Goal: Check status: Check status

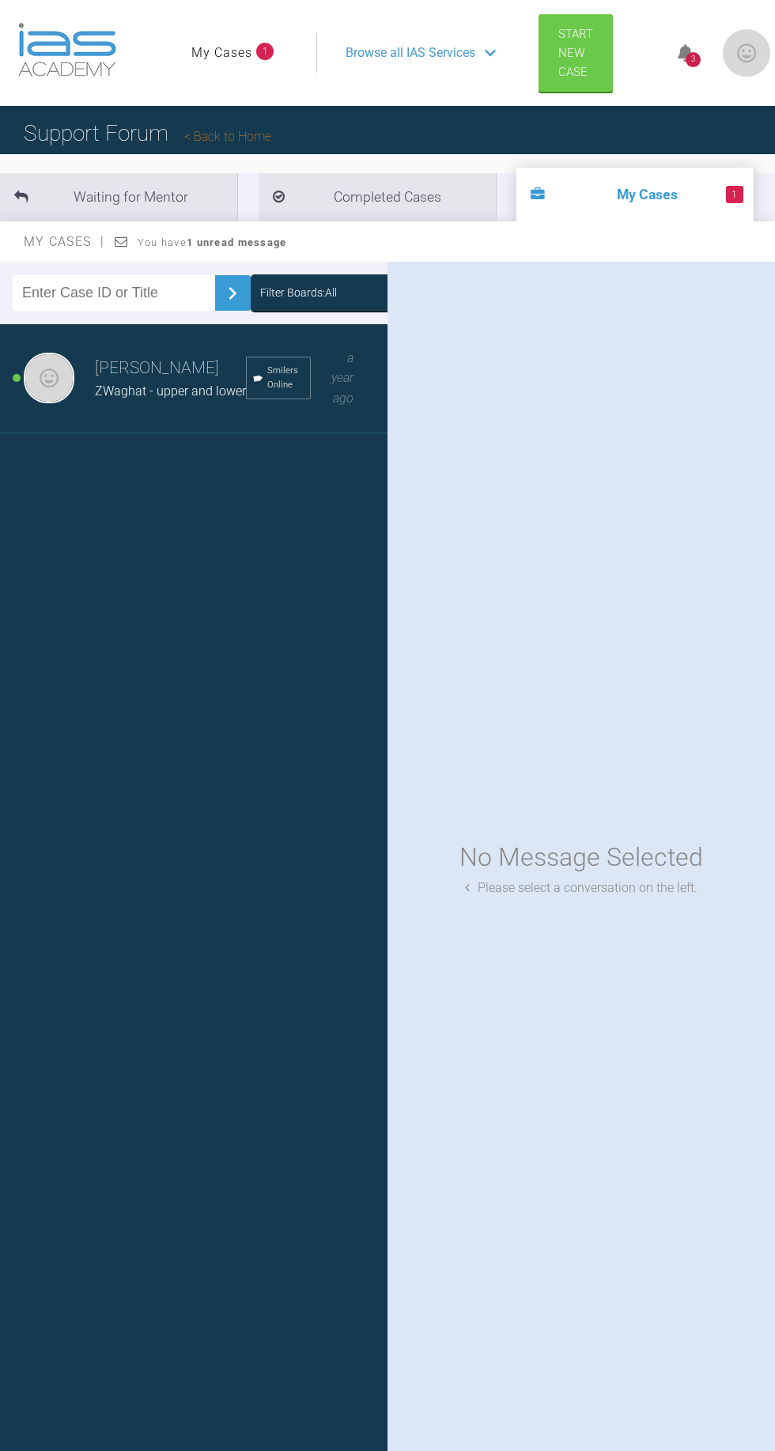
click at [161, 383] on span "ZWaghat - upper and lower" at bounding box center [170, 390] width 151 height 15
click at [189, 387] on span "ZWaghat - upper and lower" at bounding box center [170, 390] width 151 height 15
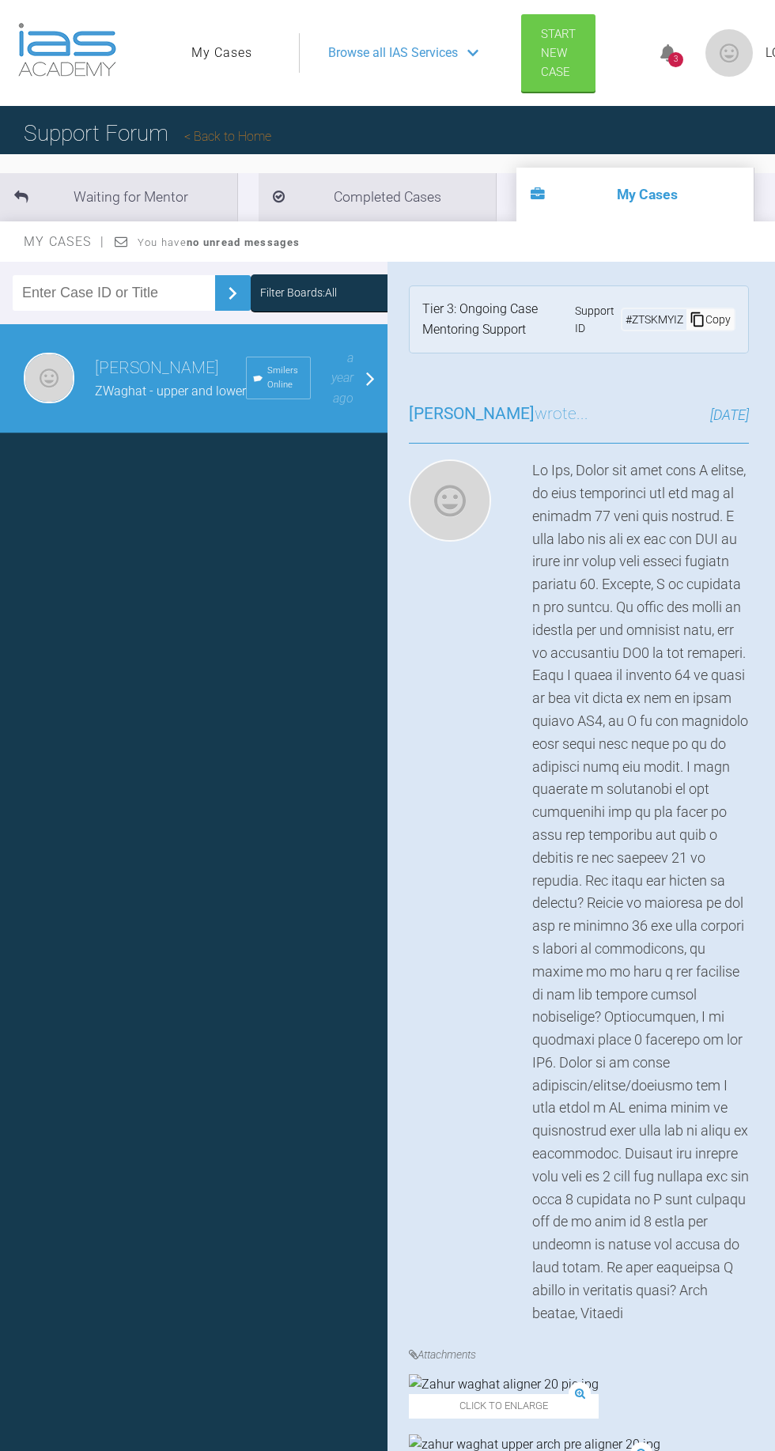
click at [361, 201] on li "Completed Cases" at bounding box center [377, 197] width 237 height 48
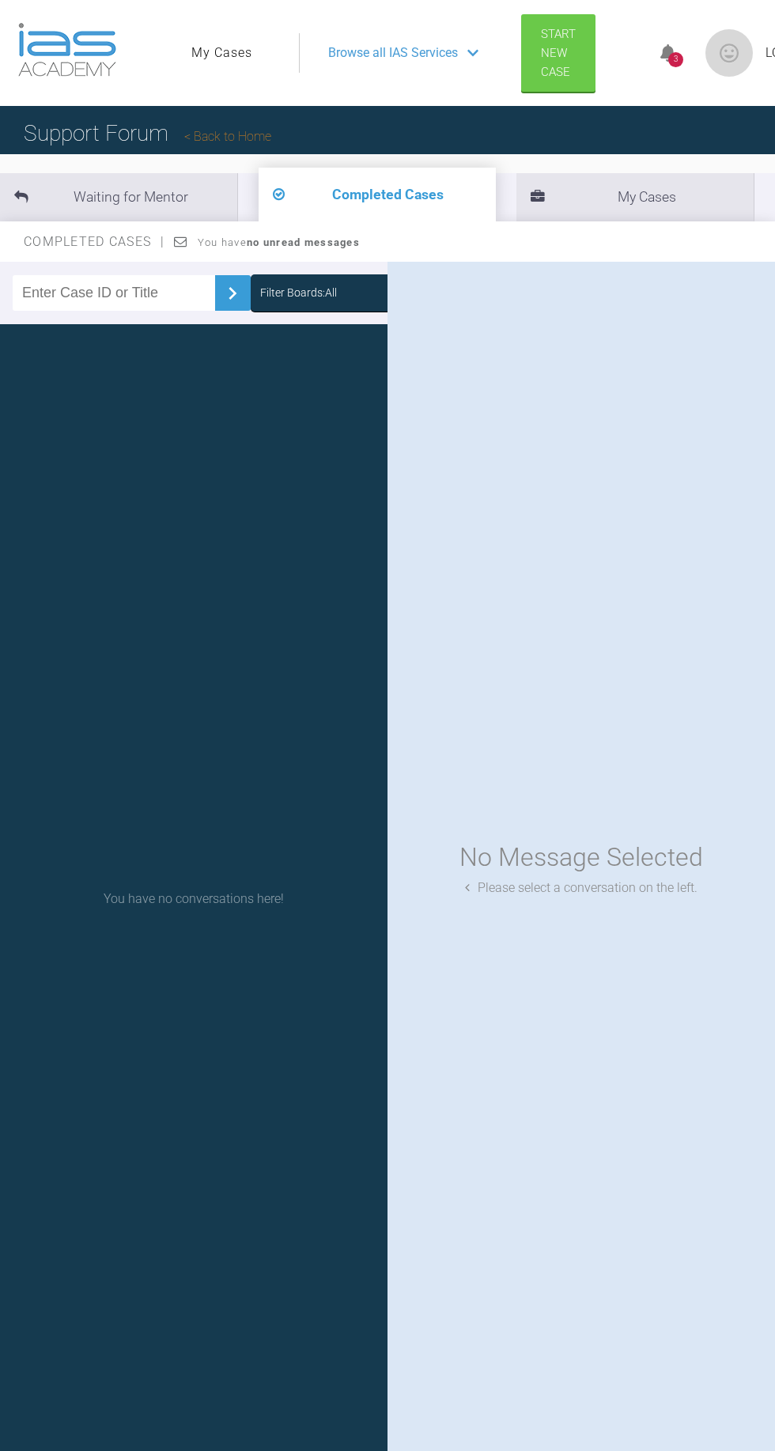
click at [161, 196] on li "Waiting for Mentor" at bounding box center [118, 197] width 237 height 48
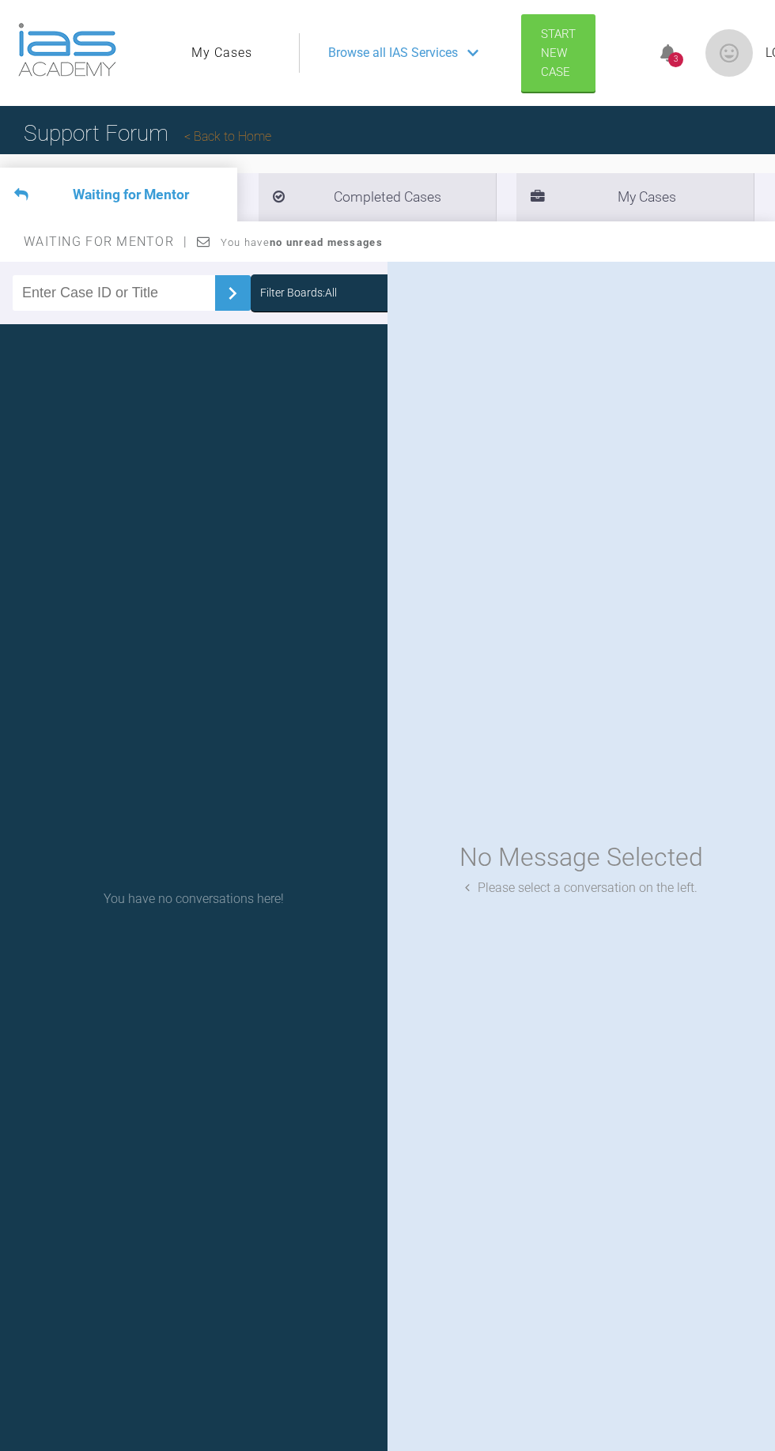
click at [674, 193] on li "My Cases" at bounding box center [634, 197] width 237 height 48
